Goal: Task Accomplishment & Management: Manage account settings

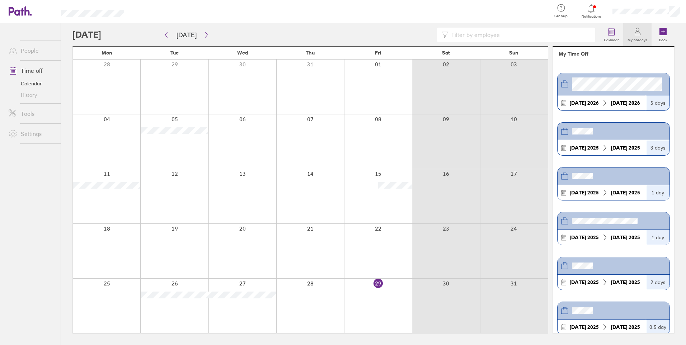
click at [641, 35] on icon at bounding box center [638, 31] width 9 height 9
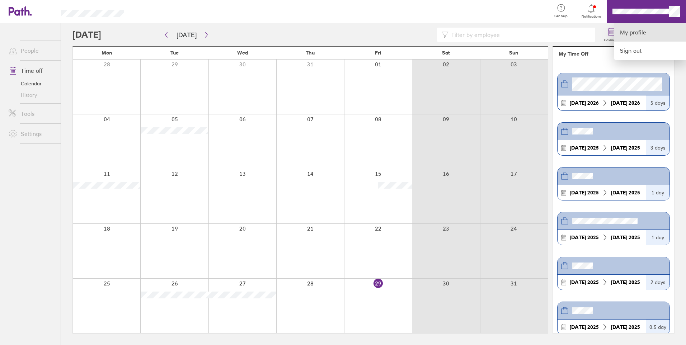
click at [644, 36] on link "My profile" at bounding box center [651, 32] width 72 height 18
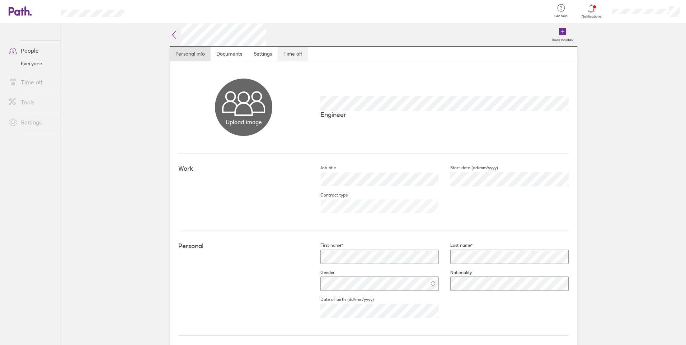
click at [298, 55] on link "Time off" at bounding box center [293, 54] width 30 height 14
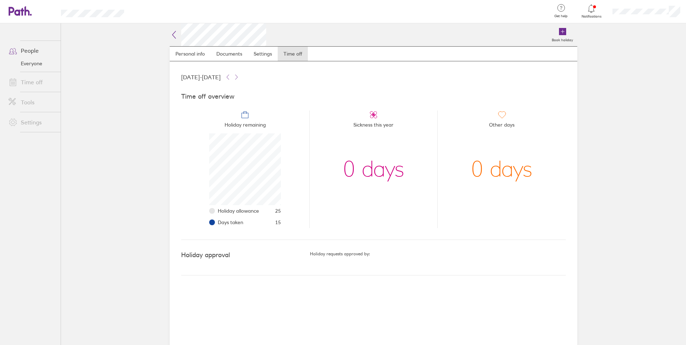
scroll to position [72, 72]
